Goal: Find specific page/section: Find specific page/section

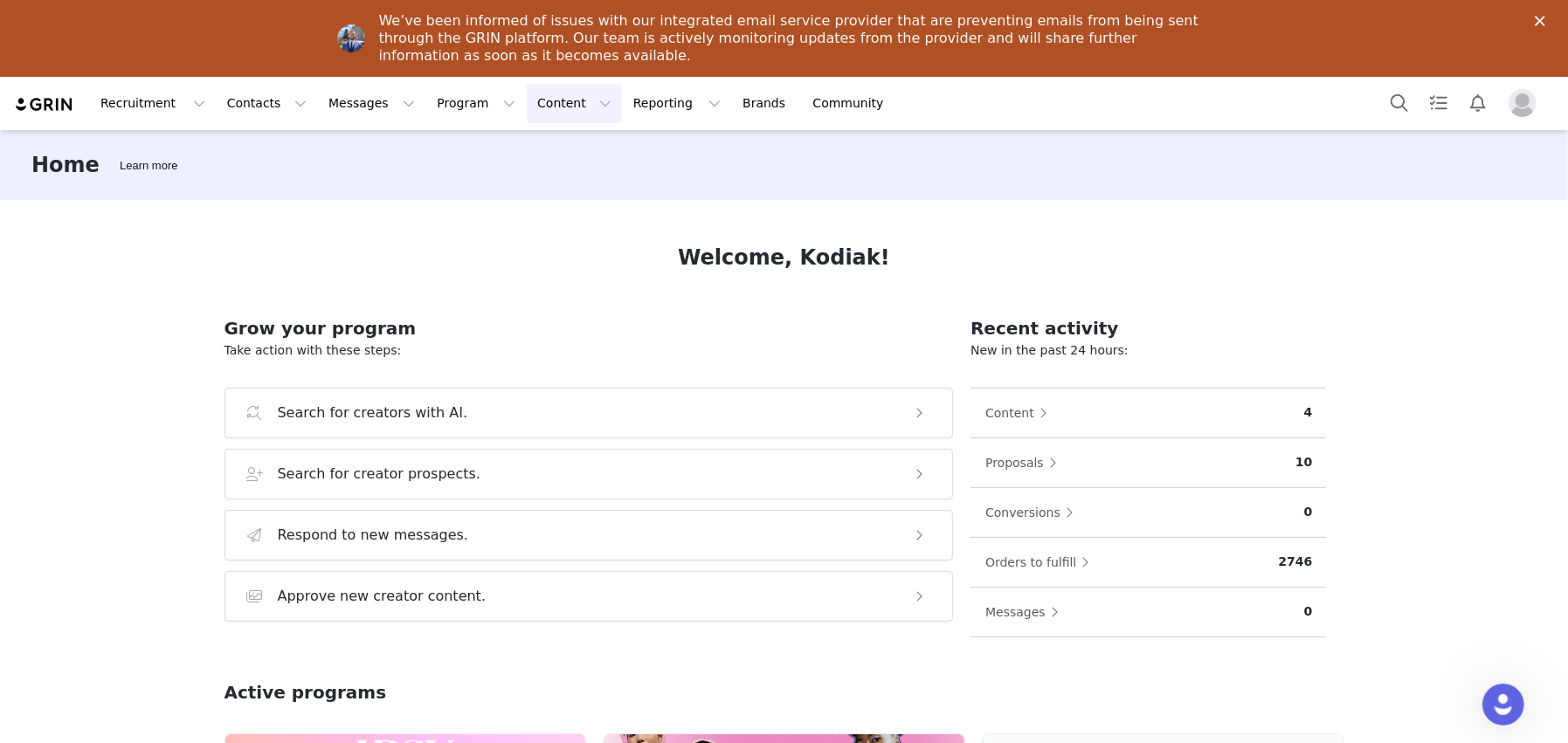
click at [549, 110] on button "Content Content" at bounding box center [575, 103] width 95 height 39
click at [451, 102] on button "Program Program" at bounding box center [476, 103] width 100 height 39
click at [427, 185] on p "Campaigns" at bounding box center [432, 186] width 69 height 18
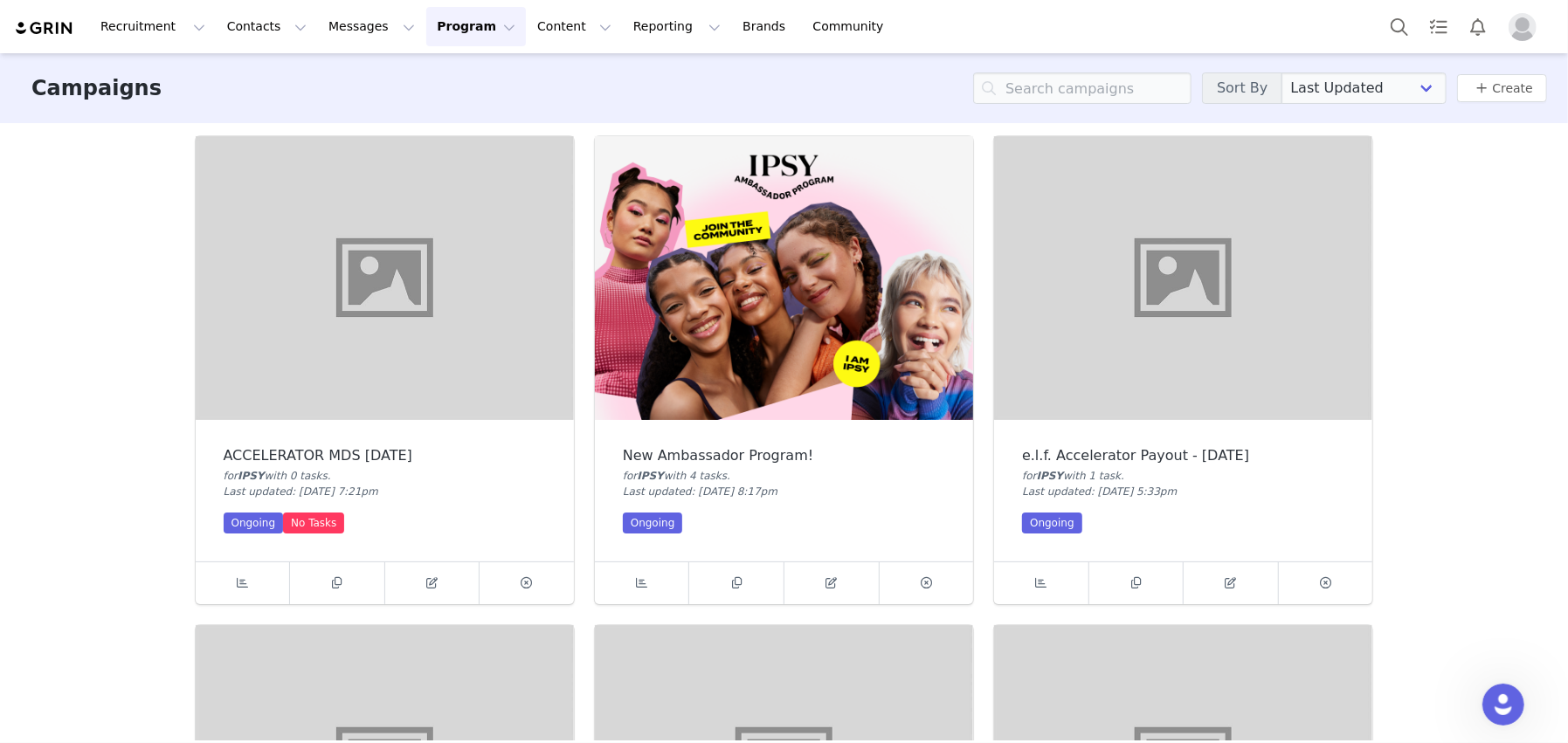
click at [1141, 361] on img at bounding box center [1184, 278] width 379 height 284
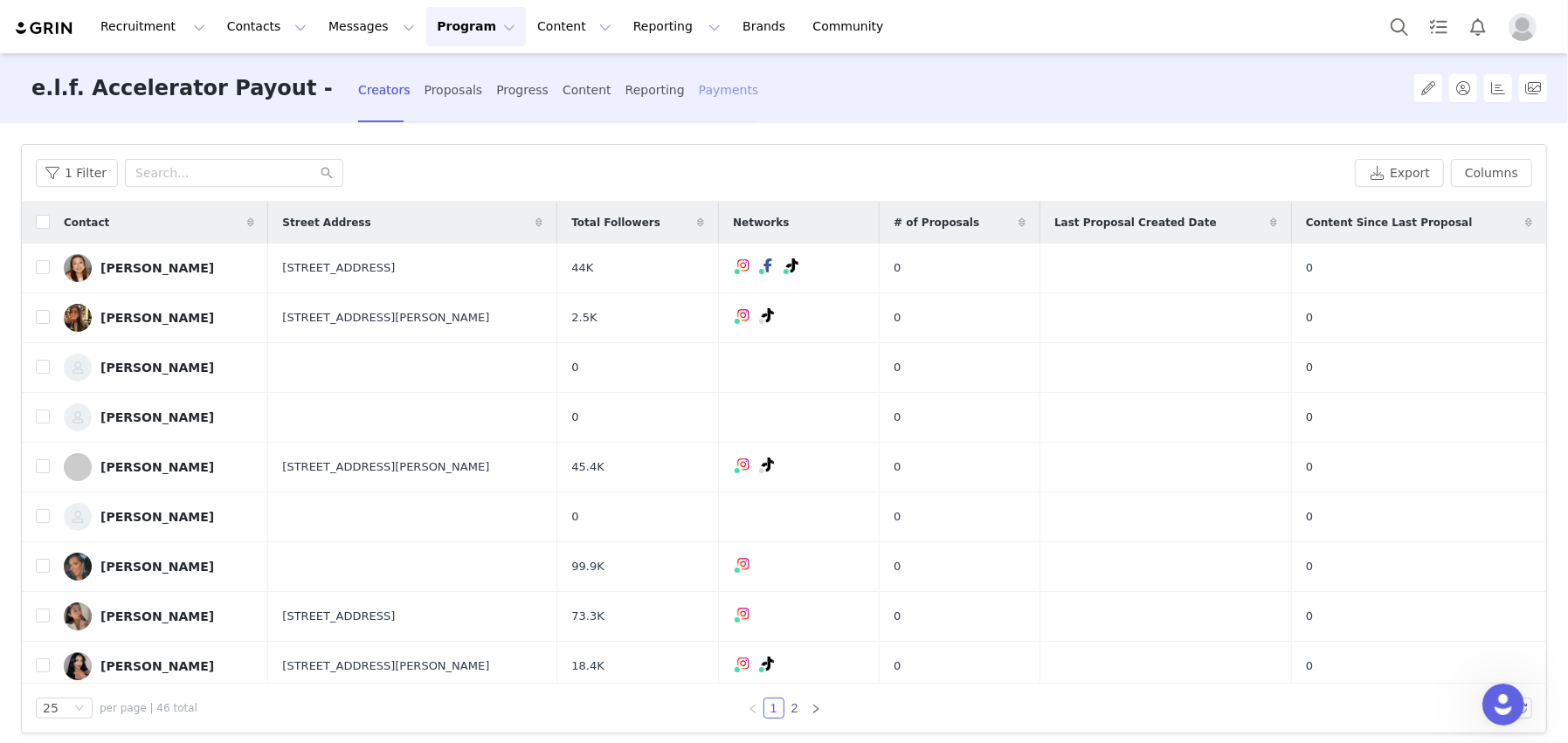
click at [699, 96] on div "Payments" at bounding box center [729, 90] width 60 height 47
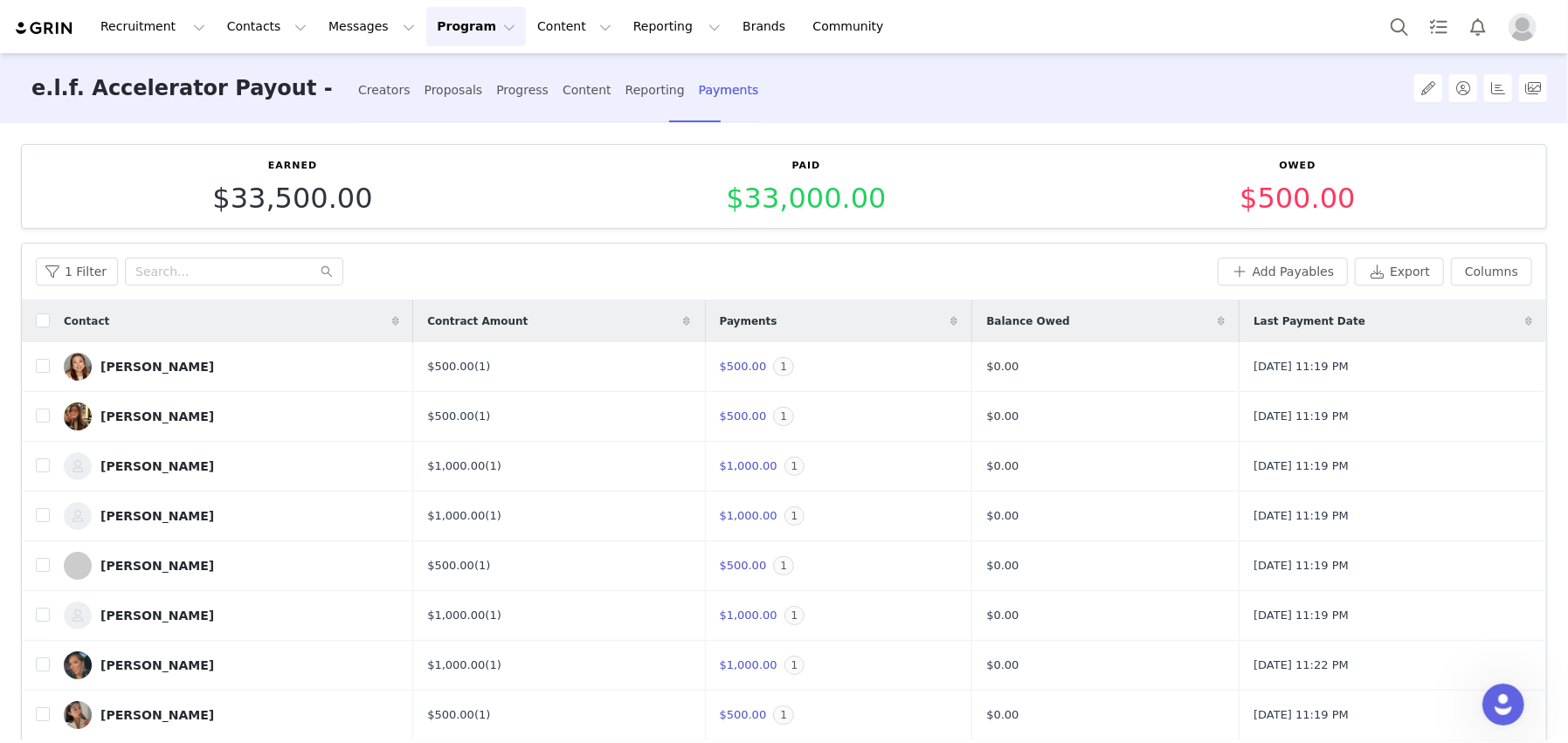
drag, startPoint x: 1118, startPoint y: 49, endPoint x: 1086, endPoint y: 7, distance: 52.8
click at [1118, 49] on div "Recruitment Recruitment Creator Search Curated Lists Landing Pages Web Extensio…" at bounding box center [784, 27] width 1568 height 53
click at [455, 28] on button "Program Program" at bounding box center [476, 26] width 100 height 39
click at [431, 107] on p "Campaigns" at bounding box center [432, 109] width 69 height 18
